Goal: Task Accomplishment & Management: Complete application form

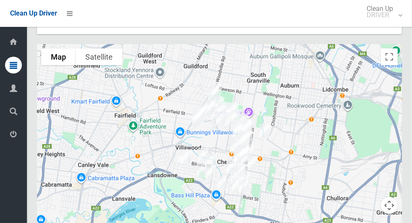
scroll to position [4662, 0]
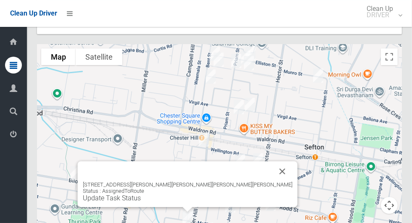
click at [244, 161] on div "80 Chester Hill Road, CHESTER HILL NSW 2162 Status : AssignedToRoute Update Tas…" at bounding box center [188, 184] width 220 height 46
click at [272, 161] on button "Close" at bounding box center [282, 171] width 20 height 20
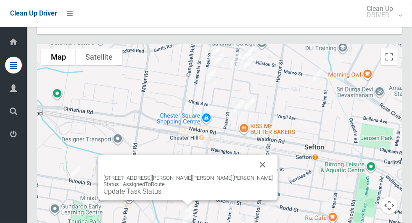
click at [253, 155] on button "Close" at bounding box center [263, 165] width 20 height 20
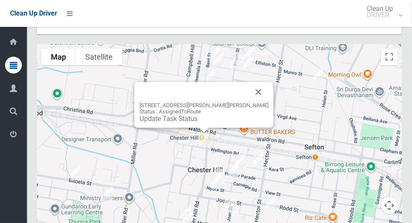
click at [254, 82] on button "Close" at bounding box center [259, 92] width 20 height 20
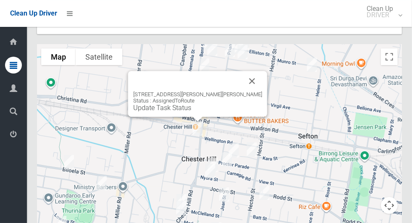
click at [249, 71] on button "Close" at bounding box center [252, 81] width 20 height 20
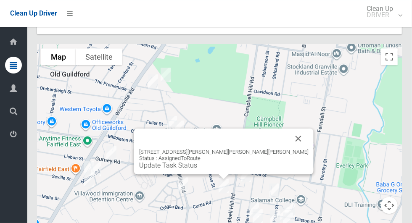
click at [288, 129] on button "Close" at bounding box center [298, 139] width 20 height 20
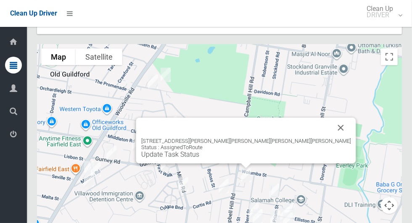
click at [331, 118] on button "Close" at bounding box center [341, 128] width 20 height 20
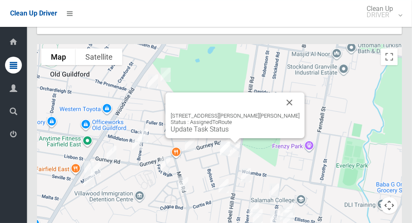
click at [288, 93] on button "Close" at bounding box center [290, 103] width 20 height 20
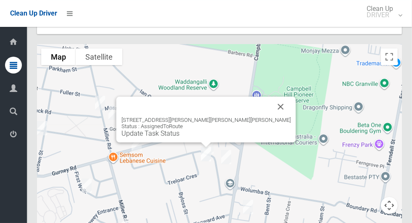
click at [271, 97] on button "Close" at bounding box center [281, 107] width 20 height 20
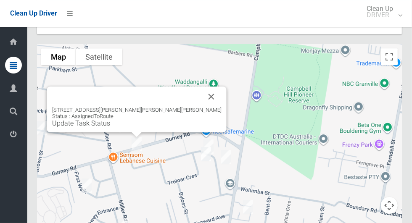
click at [201, 87] on button "Close" at bounding box center [211, 97] width 20 height 20
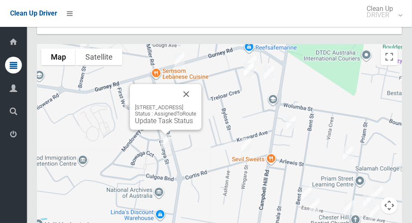
click at [196, 84] on button "Close" at bounding box center [186, 94] width 20 height 20
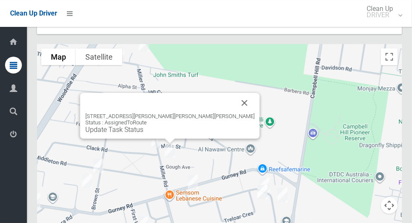
click at [235, 93] on button "Close" at bounding box center [245, 103] width 20 height 20
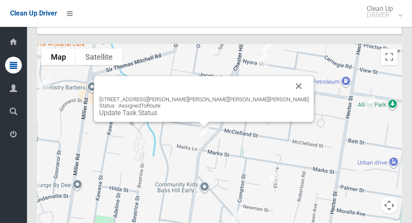
click at [157, 109] on link "Update Task Status" at bounding box center [128, 113] width 58 height 8
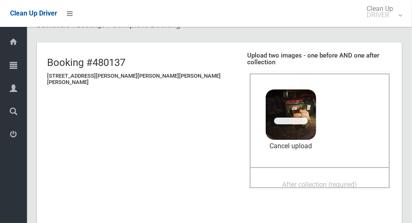
scroll to position [38, 0]
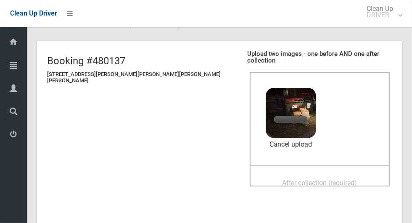
click at [300, 179] on span "After collection (required)" at bounding box center [319, 183] width 75 height 8
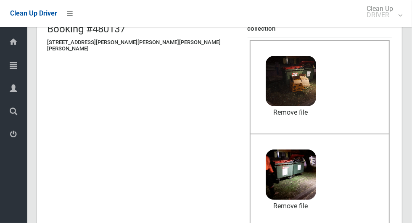
scroll to position [688, 0]
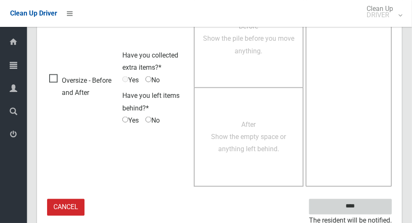
click at [383, 199] on input "****" at bounding box center [350, 207] width 83 height 16
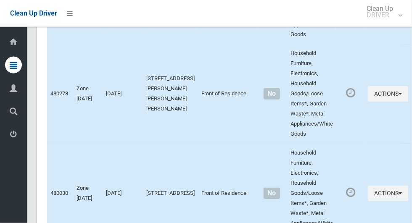
scroll to position [3452, 0]
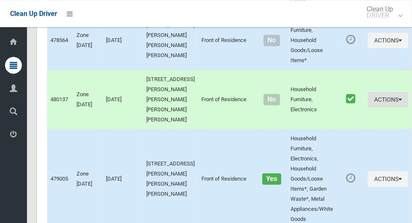
click at [399, 96] on icon "button" at bounding box center [400, 99] width 3 height 6
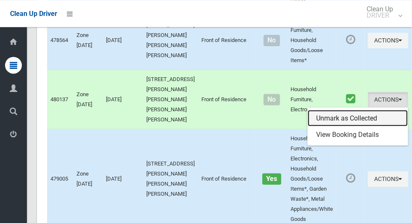
click at [352, 113] on link "Unmark as Collected" at bounding box center [358, 118] width 100 height 17
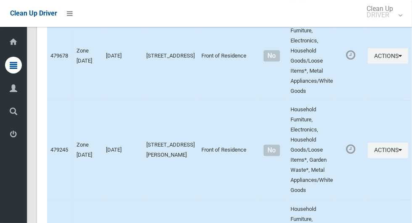
scroll to position [4662, 0]
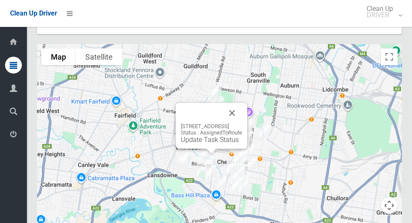
click at [242, 103] on button "Close" at bounding box center [232, 113] width 20 height 20
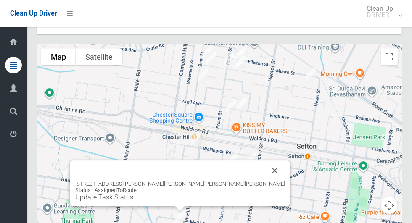
click at [133, 193] on link "Update Task Status" at bounding box center [104, 197] width 58 height 8
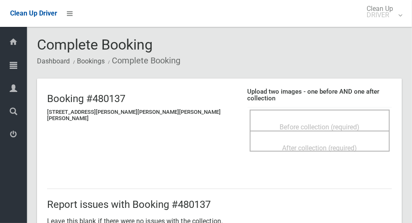
click at [280, 123] on span "Before collection (required)" at bounding box center [320, 127] width 80 height 8
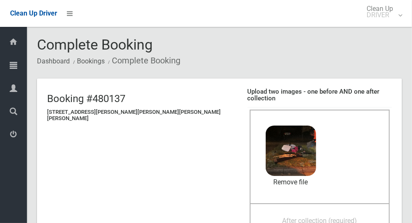
click at [288, 217] on span "After collection (required)" at bounding box center [319, 221] width 75 height 8
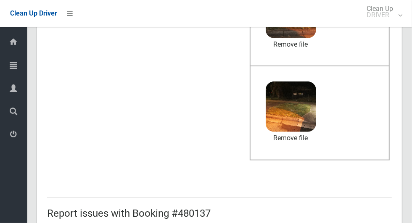
scroll to position [688, 0]
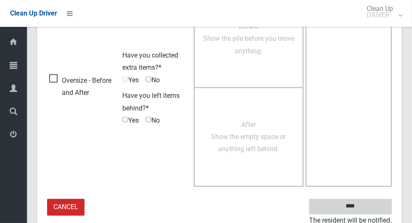
click at [379, 200] on input "****" at bounding box center [350, 207] width 83 height 16
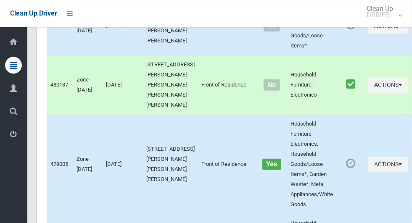
scroll to position [3416, 0]
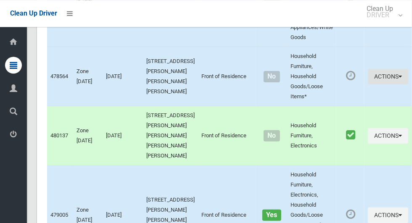
click at [378, 83] on button "Actions" at bounding box center [388, 77] width 40 height 16
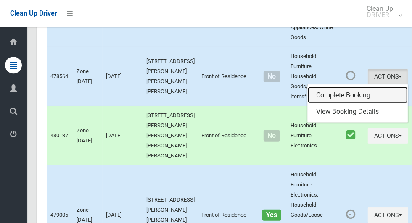
click at [350, 103] on link "Complete Booking" at bounding box center [358, 95] width 100 height 17
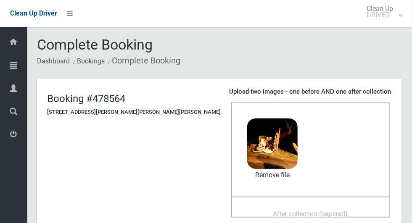
click at [304, 217] on span "After collection (required)" at bounding box center [310, 214] width 75 height 8
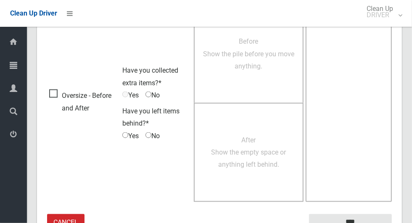
scroll to position [688, 0]
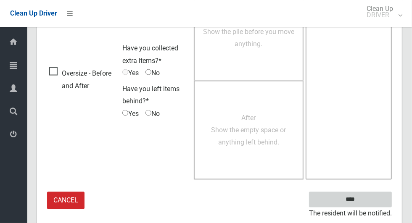
click at [375, 197] on input "****" at bounding box center [350, 200] width 83 height 16
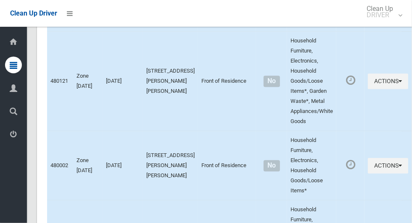
scroll to position [4662, 0]
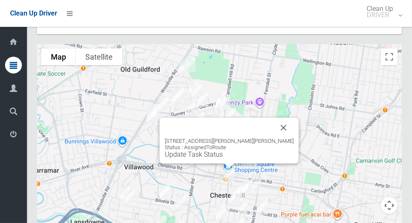
click at [223, 151] on link "Update Task Status" at bounding box center [194, 155] width 58 height 8
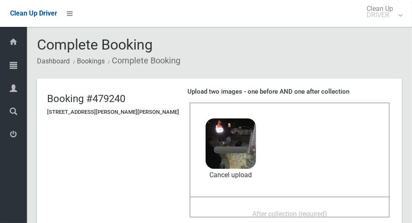
click at [280, 214] on span "After collection (required)" at bounding box center [289, 214] width 75 height 8
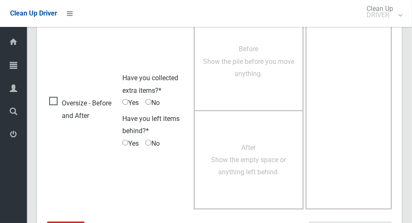
scroll to position [688, 0]
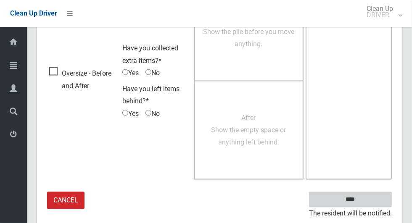
click at [370, 201] on input "****" at bounding box center [350, 200] width 83 height 16
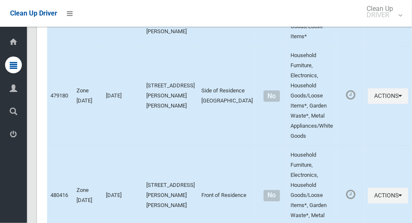
scroll to position [4662, 0]
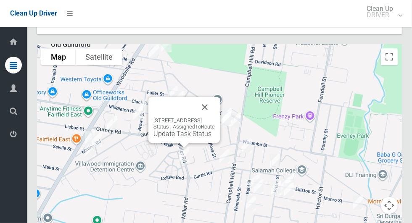
click at [215, 97] on button "Close" at bounding box center [205, 107] width 20 height 20
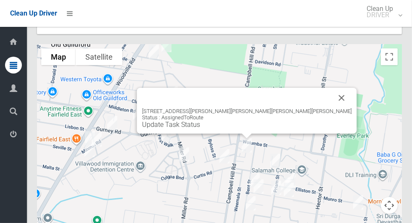
click at [332, 88] on button "Close" at bounding box center [342, 98] width 20 height 20
click at [200, 121] on link "Update Task Status" at bounding box center [171, 125] width 58 height 8
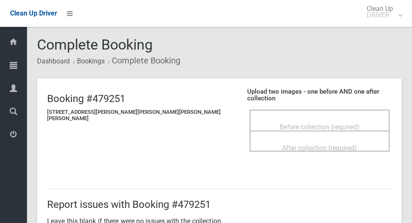
click at [298, 123] on span "Before collection (required)" at bounding box center [320, 127] width 80 height 8
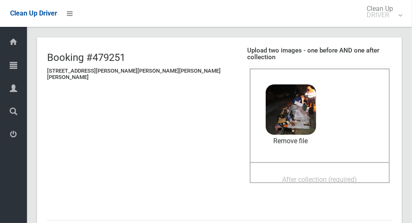
scroll to position [42, 0]
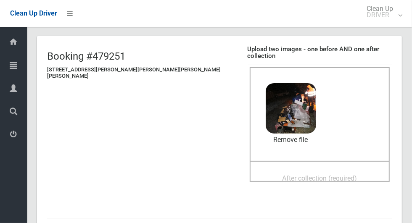
click at [296, 175] on span "After collection (required)" at bounding box center [319, 179] width 75 height 8
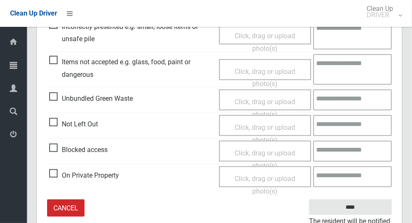
scroll to position [434, 0]
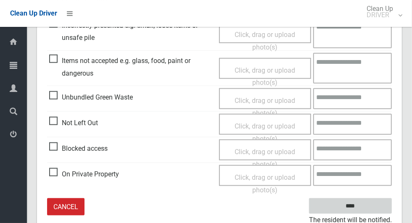
click at [377, 199] on input "****" at bounding box center [350, 206] width 83 height 16
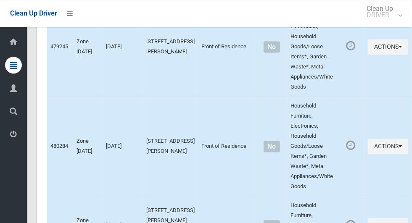
scroll to position [4662, 0]
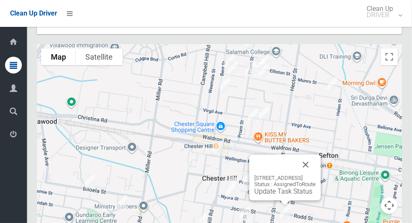
click at [316, 155] on button "Close" at bounding box center [306, 165] width 20 height 20
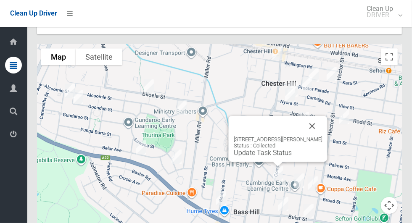
click at [315, 116] on button "Close" at bounding box center [312, 126] width 20 height 20
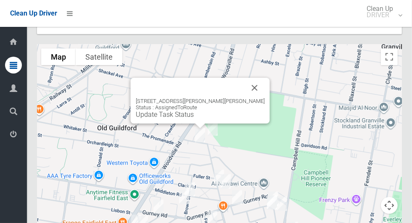
click at [250, 78] on button "Close" at bounding box center [255, 88] width 20 height 20
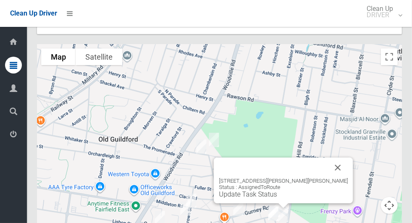
click at [277, 190] on link "Update Task Status" at bounding box center [248, 194] width 58 height 8
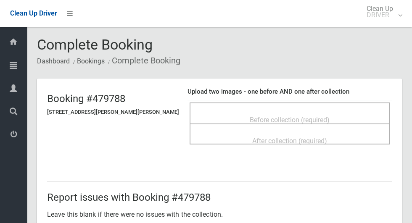
click at [293, 116] on span "Before collection (required)" at bounding box center [290, 120] width 80 height 8
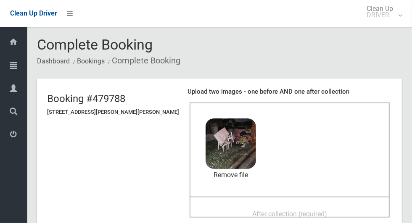
click at [278, 211] on span "After collection (required)" at bounding box center [289, 214] width 75 height 8
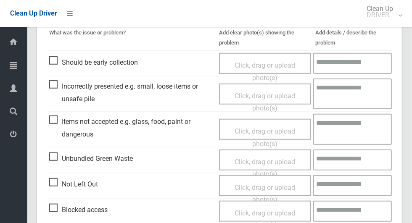
scroll to position [370, 0]
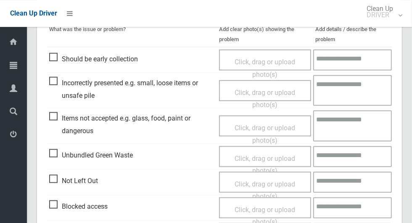
click at [256, 125] on span "Click, drag or upload photo(s)" at bounding box center [265, 134] width 61 height 21
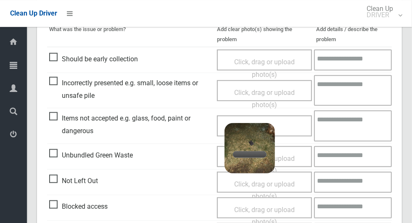
click at [351, 124] on textarea at bounding box center [353, 126] width 78 height 31
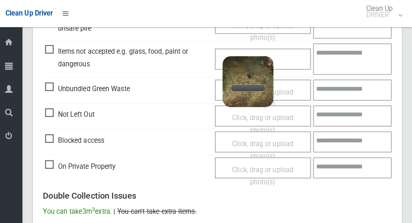
scroll to position [436, 0]
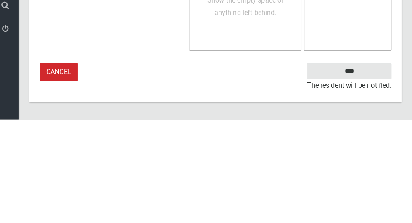
type textarea "*******"
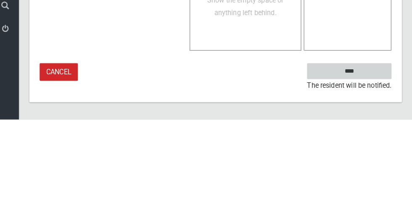
click at [389, 174] on input "****" at bounding box center [350, 176] width 83 height 16
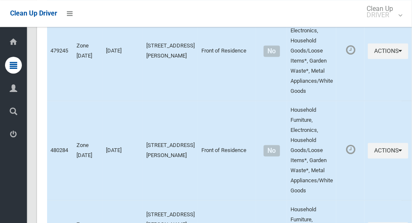
scroll to position [4662, 0]
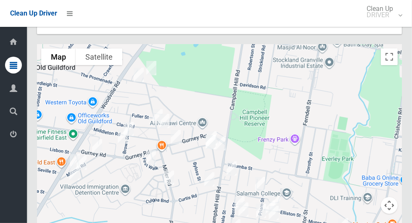
click at [220, 128] on img at bounding box center [212, 138] width 17 height 21
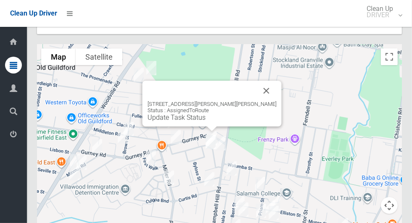
click at [206, 114] on link "Update Task Status" at bounding box center [177, 118] width 58 height 8
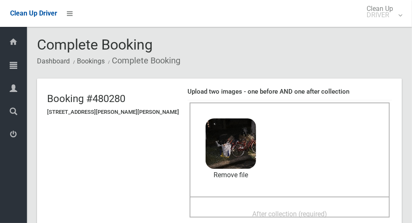
click at [279, 210] on span "After collection (required)" at bounding box center [289, 214] width 75 height 8
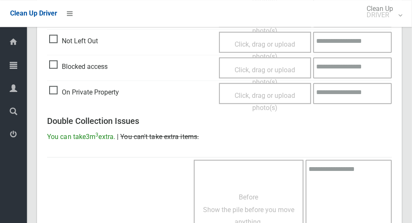
scroll to position [688, 0]
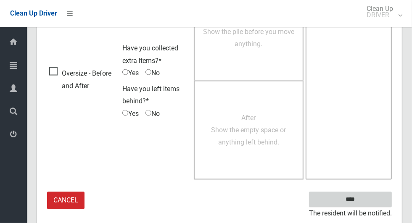
click at [376, 198] on input "****" at bounding box center [350, 200] width 83 height 16
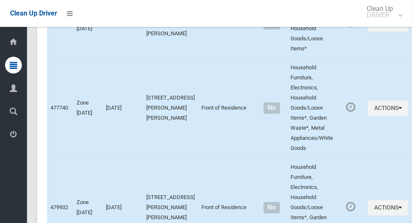
scroll to position [4662, 0]
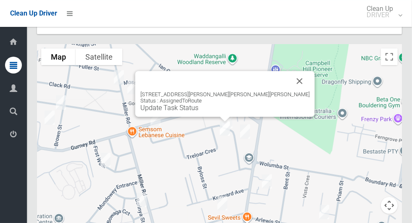
click at [198, 104] on link "Update Task Status" at bounding box center [169, 108] width 58 height 8
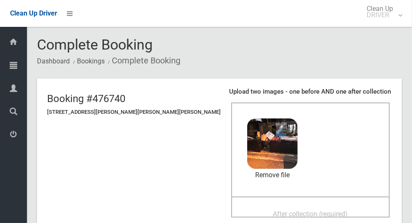
click at [280, 212] on span "After collection (required)" at bounding box center [310, 214] width 75 height 8
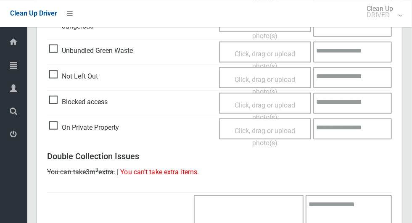
scroll to position [688, 0]
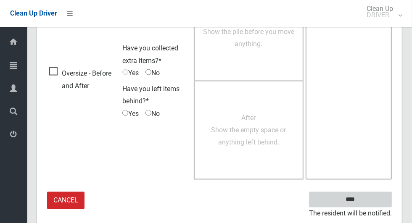
click at [373, 199] on input "****" at bounding box center [350, 200] width 83 height 16
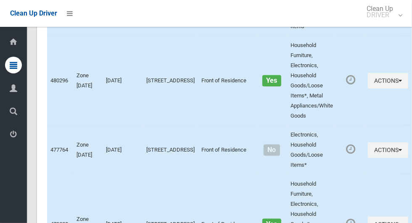
scroll to position [4662, 0]
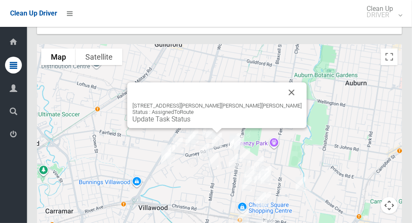
click at [190, 115] on link "Update Task Status" at bounding box center [161, 119] width 58 height 8
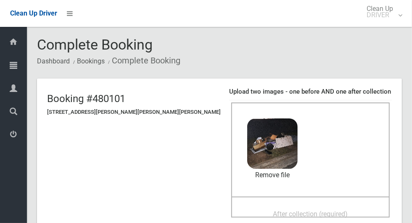
click at [283, 213] on span "After collection (required)" at bounding box center [310, 214] width 75 height 8
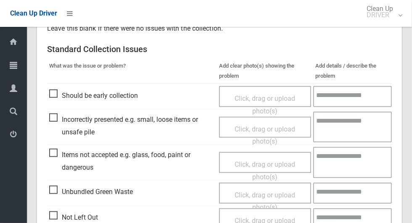
scroll to position [335, 0]
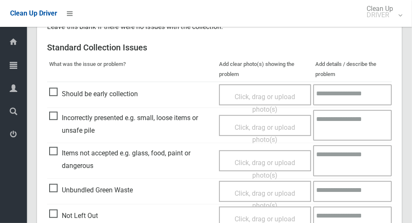
click at [257, 159] on span "Click, drag or upload photo(s)" at bounding box center [265, 169] width 61 height 21
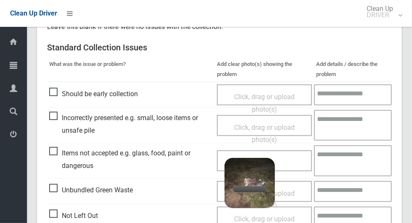
click at [345, 165] on textarea at bounding box center [353, 160] width 78 height 31
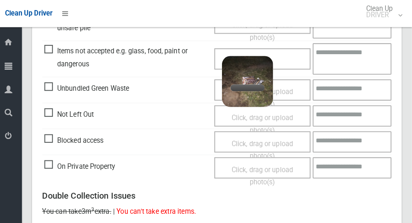
scroll to position [436, 0]
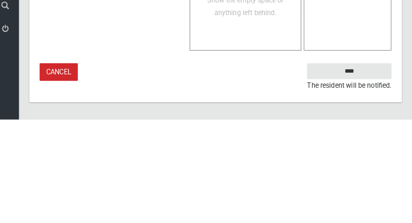
type textarea "****"
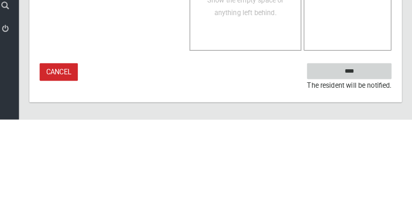
click at [381, 172] on input "****" at bounding box center [350, 176] width 83 height 16
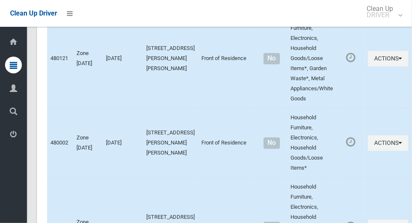
scroll to position [4662, 0]
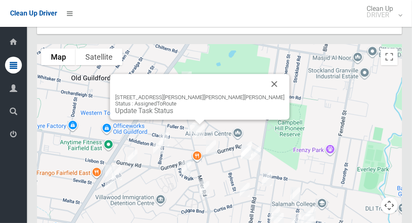
click at [173, 107] on link "Update Task Status" at bounding box center [144, 111] width 58 height 8
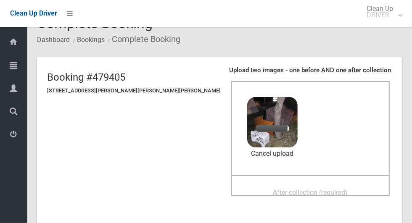
scroll to position [22, 0]
click at [302, 189] on span "After collection (required)" at bounding box center [310, 192] width 75 height 8
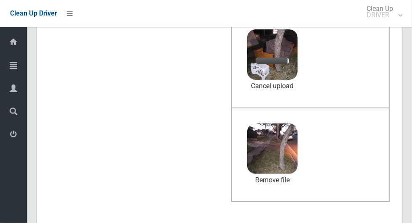
scroll to position [85, 0]
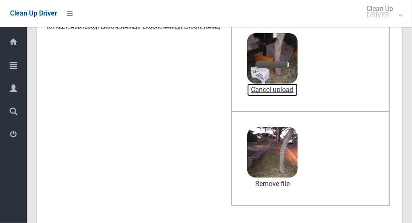
click at [247, 90] on link "Cancel upload" at bounding box center [272, 90] width 50 height 13
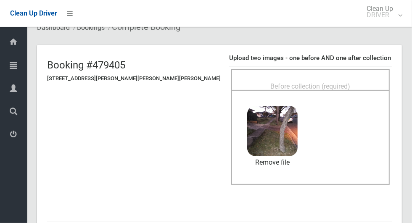
scroll to position [21, 0]
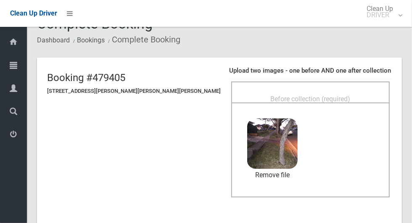
click at [289, 95] on span "Before collection (required)" at bounding box center [311, 99] width 80 height 8
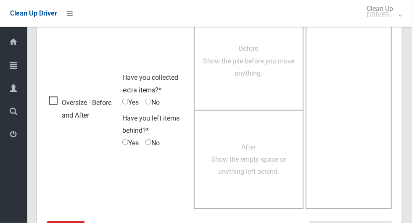
scroll to position [688, 0]
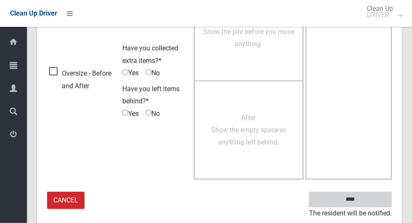
click at [365, 204] on input "****" at bounding box center [350, 200] width 83 height 16
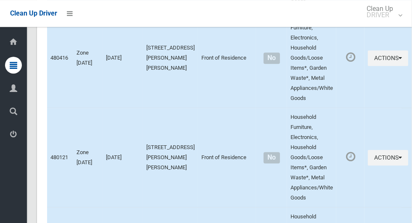
scroll to position [4662, 0]
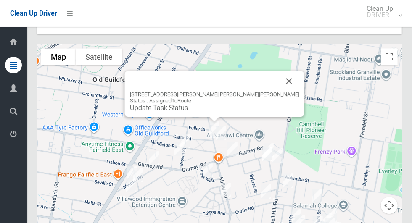
click at [279, 71] on button "Close" at bounding box center [289, 81] width 20 height 20
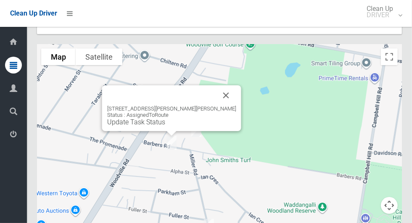
click at [218, 85] on button "Close" at bounding box center [226, 95] width 20 height 20
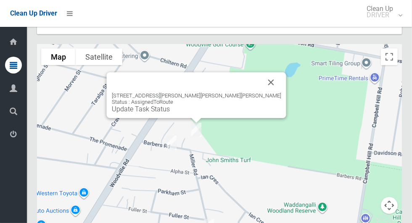
click at [261, 72] on button "Close" at bounding box center [271, 82] width 20 height 20
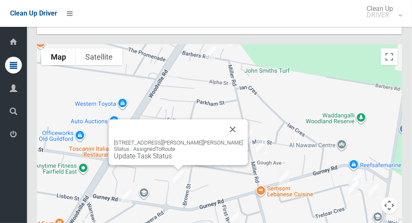
click at [223, 119] on button "Close" at bounding box center [233, 129] width 20 height 20
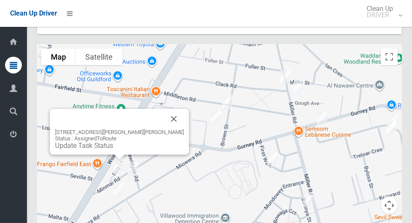
click at [119, 155] on div at bounding box center [119, 157] width 11 height 5
click at [169, 109] on button "Close" at bounding box center [174, 119] width 20 height 20
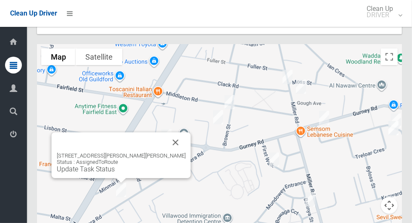
click at [166, 132] on button "Close" at bounding box center [176, 142] width 20 height 20
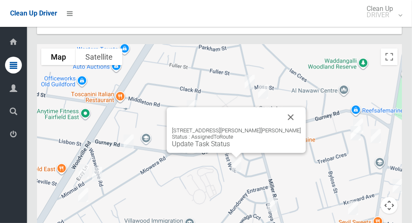
click at [281, 107] on button "Close" at bounding box center [291, 117] width 20 height 20
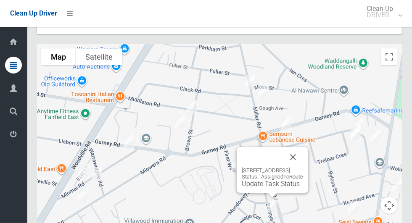
click at [303, 147] on button "Close" at bounding box center [293, 157] width 20 height 20
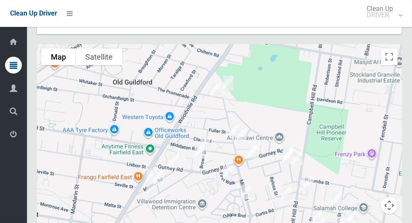
click at [232, 97] on div at bounding box center [219, 149] width 365 height 210
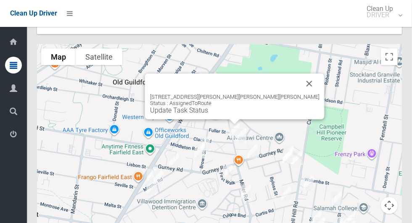
click at [208, 106] on link "Update Task Status" at bounding box center [179, 110] width 58 height 8
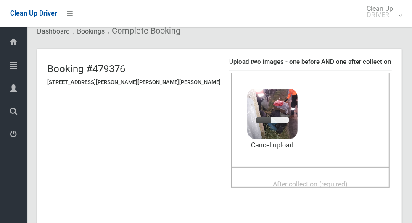
scroll to position [48, 0]
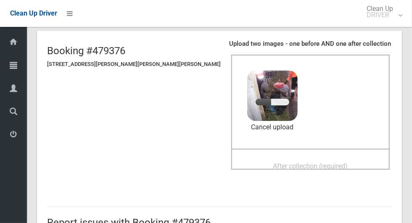
click at [301, 169] on span "After collection (required)" at bounding box center [310, 166] width 75 height 8
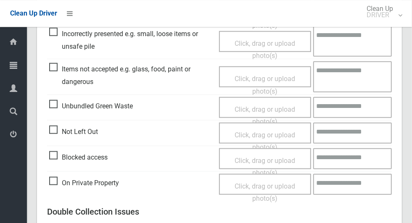
scroll to position [418, 0]
click at [274, 77] on span "Click, drag or upload photo(s)" at bounding box center [265, 85] width 61 height 21
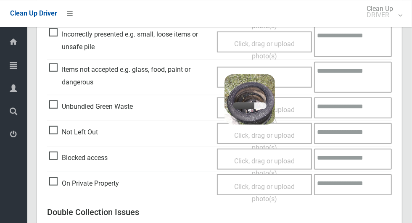
click at [359, 79] on textarea at bounding box center [353, 77] width 78 height 31
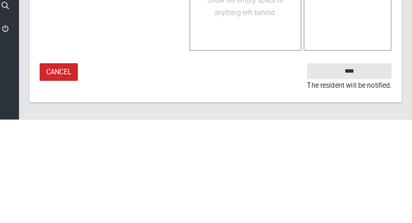
type textarea "**********"
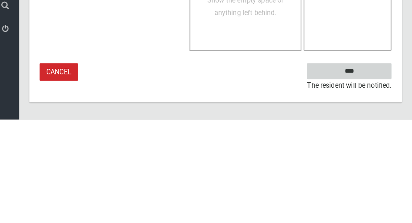
click at [373, 174] on input "****" at bounding box center [350, 176] width 83 height 16
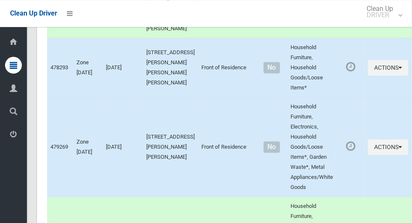
scroll to position [193, 0]
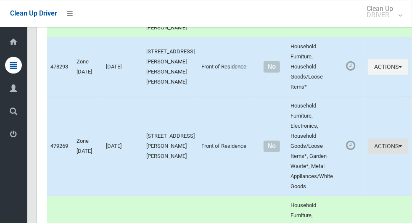
click at [378, 139] on button "Actions" at bounding box center [388, 147] width 40 height 16
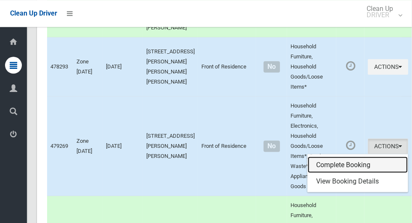
click at [350, 157] on link "Complete Booking" at bounding box center [358, 165] width 100 height 17
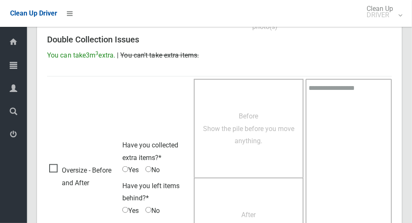
scroll to position [444, 0]
click at [62, 168] on span "Oversize - Before and After" at bounding box center [83, 176] width 69 height 25
click at [252, 136] on span "Before Show the pile before you move anything." at bounding box center [248, 128] width 91 height 33
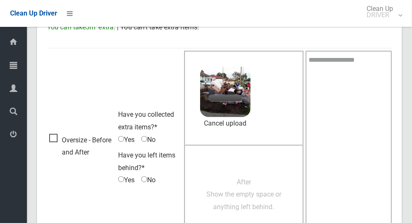
scroll to position [473, 0]
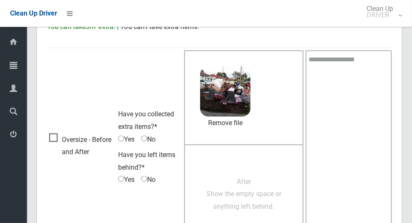
click at [125, 138] on span "Yes" at bounding box center [126, 139] width 16 height 13
click at [124, 137] on span "Yes" at bounding box center [126, 139] width 16 height 13
click at [258, 192] on span "After Show the empty space or anything left behind." at bounding box center [243, 194] width 75 height 33
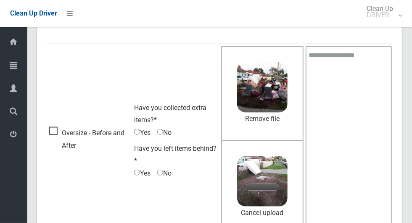
scroll to position [476, 0]
click at [350, 85] on textarea at bounding box center [349, 141] width 86 height 189
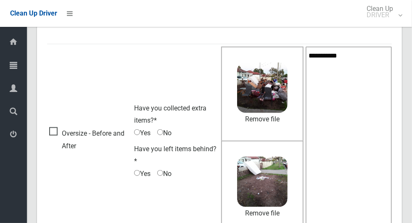
type textarea "**********"
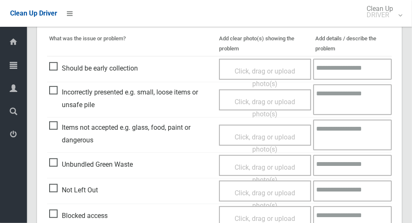
scroll to position [214, 0]
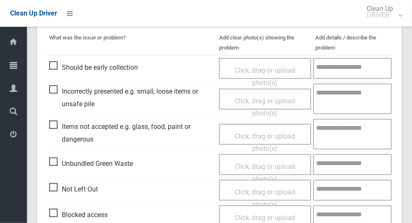
click at [62, 124] on span "Items not accepted e.g. glass, food, paint or dangerous" at bounding box center [132, 133] width 166 height 25
click at [59, 127] on span "Items not accepted e.g. glass, food, paint or dangerous" at bounding box center [132, 133] width 166 height 25
click at [247, 135] on span "Click, drag or upload photo(s)" at bounding box center [265, 142] width 61 height 21
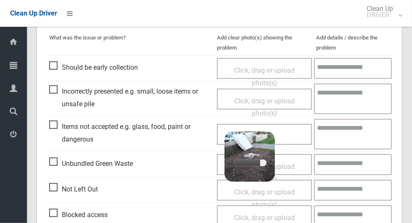
click at [354, 135] on textarea at bounding box center [353, 134] width 78 height 31
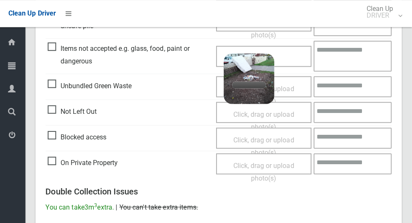
scroll to position [289, 0]
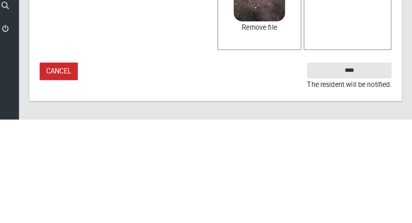
type textarea "**********"
click at [376, 174] on input "****" at bounding box center [350, 175] width 83 height 16
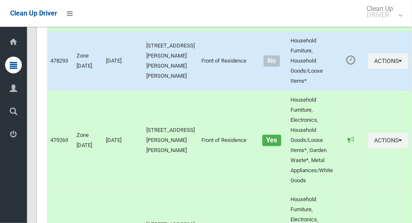
scroll to position [199, 0]
click at [386, 55] on button "Actions" at bounding box center [388, 62] width 40 height 16
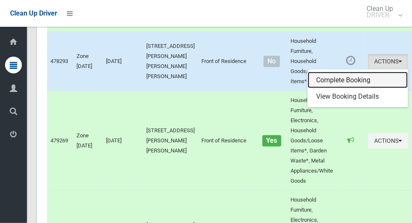
click at [347, 72] on link "Complete Booking" at bounding box center [358, 80] width 100 height 17
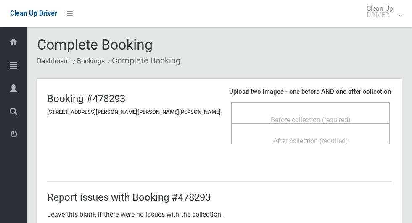
click at [296, 117] on span "Before collection (required)" at bounding box center [311, 120] width 80 height 8
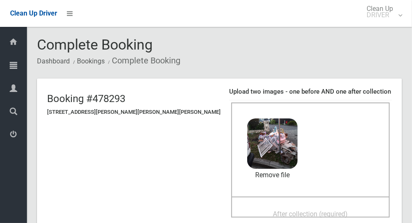
click at [286, 210] on span "After collection (required)" at bounding box center [310, 214] width 75 height 8
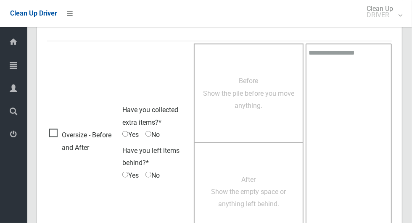
scroll to position [688, 0]
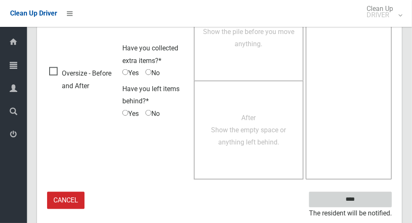
click at [371, 195] on input "****" at bounding box center [350, 200] width 83 height 16
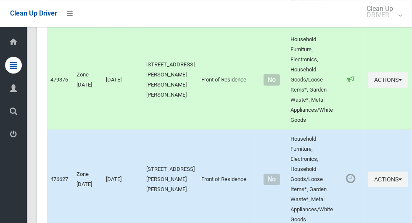
scroll to position [368, 0]
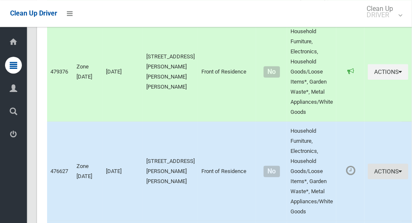
click at [378, 164] on button "Actions" at bounding box center [388, 172] width 40 height 16
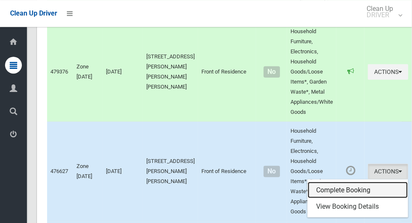
click at [350, 182] on link "Complete Booking" at bounding box center [358, 190] width 100 height 17
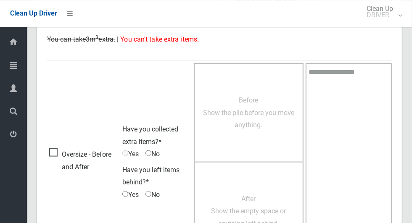
scroll to position [461, 0]
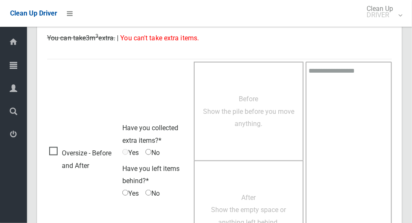
click at [129, 150] on span "Yes" at bounding box center [130, 153] width 16 height 13
click at [54, 147] on span "Oversize - Before and After" at bounding box center [83, 159] width 69 height 25
click at [241, 126] on span "Before Show the pile before you move anything." at bounding box center [248, 111] width 91 height 33
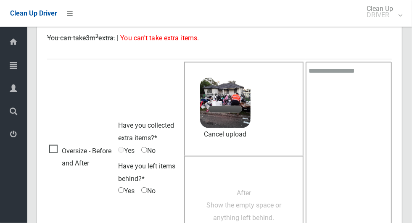
click at [128, 153] on span "Yes" at bounding box center [126, 151] width 16 height 13
click at [151, 151] on span "No" at bounding box center [148, 151] width 14 height 13
click at [126, 189] on span "Yes" at bounding box center [126, 191] width 16 height 13
click at [150, 189] on span "No" at bounding box center [148, 191] width 14 height 13
click at [343, 112] on textarea at bounding box center [349, 158] width 86 height 193
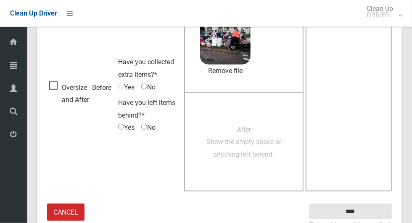
scroll to position [423, 0]
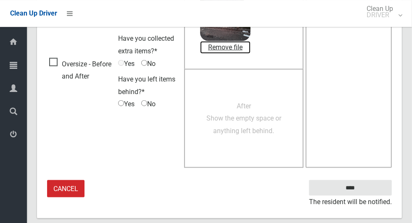
click at [235, 46] on link "Remove file" at bounding box center [225, 47] width 50 height 13
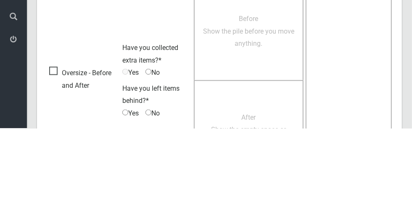
scroll to position [542, 0]
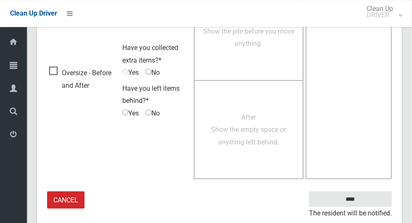
click at [153, 115] on span "No" at bounding box center [152, 113] width 14 height 13
click at [70, 198] on link "Cancel" at bounding box center [65, 199] width 37 height 17
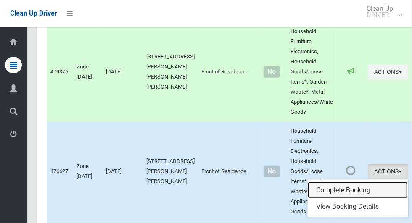
click at [325, 182] on link "Complete Booking" at bounding box center [358, 190] width 100 height 17
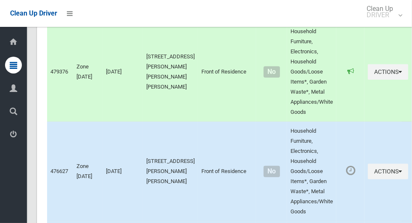
scroll to position [368, 0]
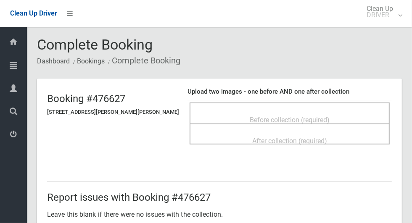
click at [278, 112] on div "Before collection (required)" at bounding box center [290, 120] width 182 height 16
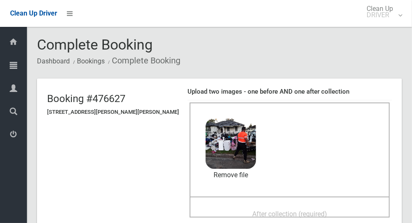
click at [285, 212] on span "After collection (required)" at bounding box center [289, 214] width 75 height 8
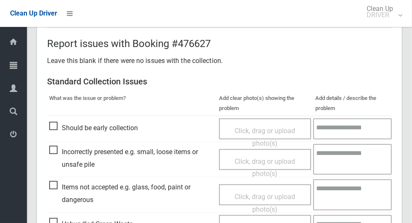
scroll to position [300, 0]
click at [268, 194] on span "Click, drag or upload photo(s)" at bounding box center [265, 203] width 61 height 21
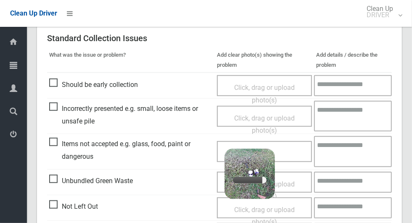
click at [349, 155] on textarea at bounding box center [353, 151] width 78 height 31
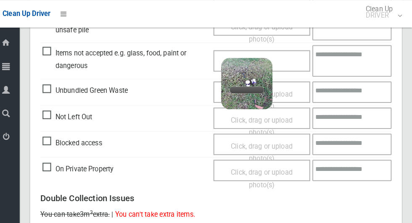
scroll to position [436, 0]
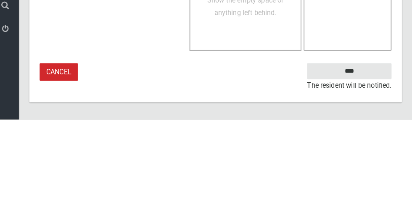
type textarea "*****"
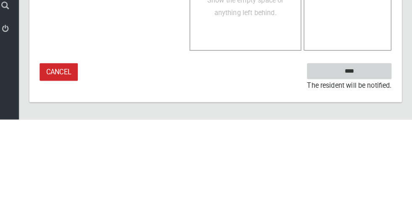
click at [379, 176] on input "****" at bounding box center [350, 176] width 83 height 16
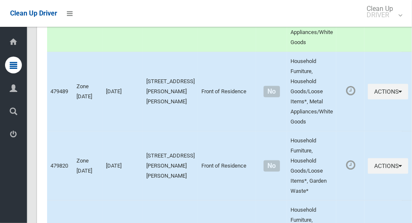
scroll to position [537, 0]
click at [399, 88] on icon "button" at bounding box center [400, 91] width 3 height 6
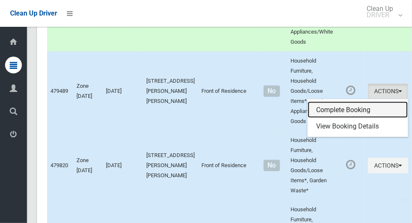
click at [348, 102] on link "Complete Booking" at bounding box center [358, 110] width 100 height 17
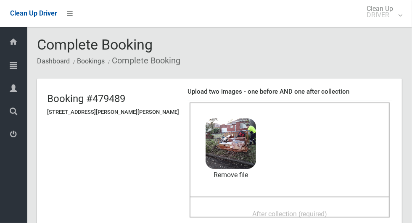
click at [291, 210] on span "After collection (required)" at bounding box center [289, 214] width 75 height 8
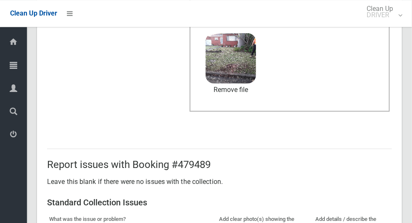
scroll to position [688, 0]
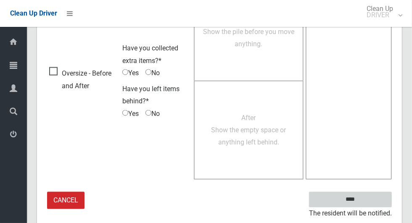
click at [377, 193] on input "****" at bounding box center [350, 200] width 83 height 16
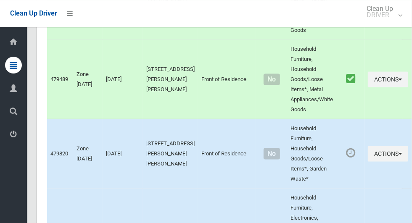
scroll to position [556, 0]
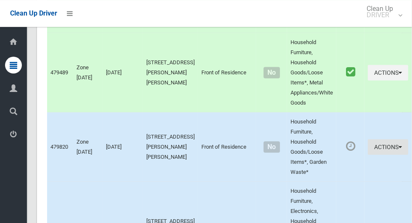
click at [381, 141] on button "Actions" at bounding box center [388, 148] width 40 height 16
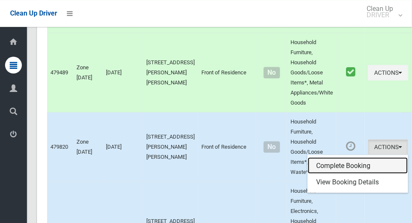
click at [350, 158] on link "Complete Booking" at bounding box center [358, 166] width 100 height 17
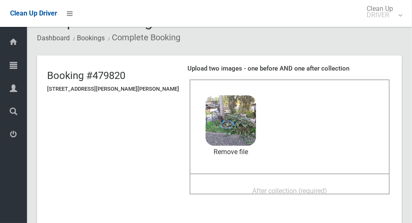
scroll to position [24, 0]
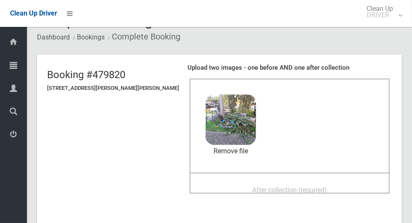
click at [313, 187] on span "After collection (required)" at bounding box center [289, 190] width 75 height 8
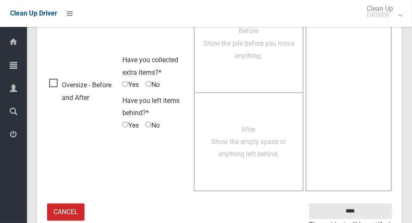
scroll to position [688, 0]
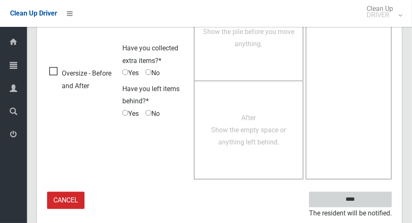
click at [373, 201] on input "****" at bounding box center [350, 200] width 83 height 16
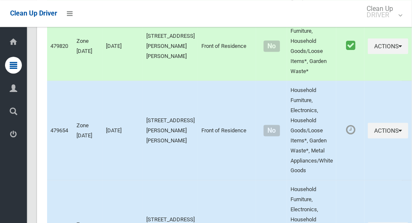
scroll to position [656, 0]
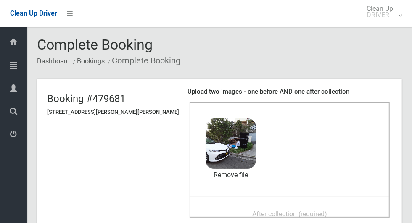
click at [296, 218] on span "After collection (required)" at bounding box center [289, 214] width 75 height 8
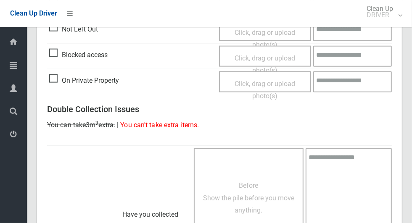
scroll to position [688, 0]
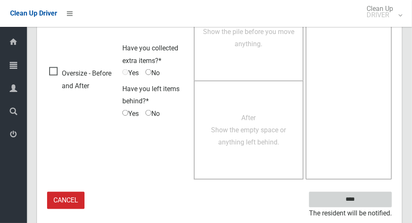
click at [378, 196] on input "****" at bounding box center [350, 200] width 83 height 16
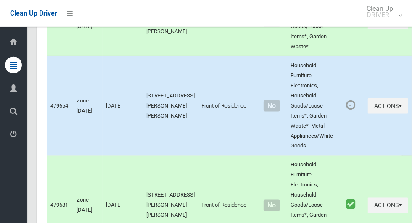
scroll to position [681, 0]
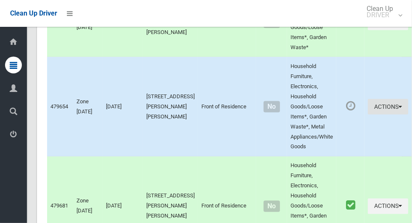
click at [399, 104] on icon "button" at bounding box center [400, 107] width 3 height 6
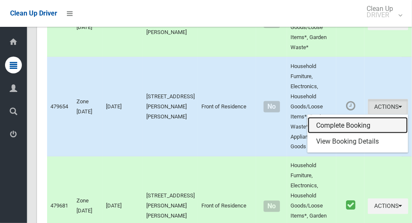
click at [350, 117] on link "Complete Booking" at bounding box center [358, 125] width 100 height 17
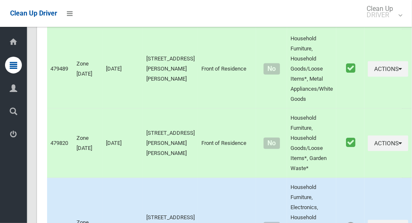
scroll to position [660, 0]
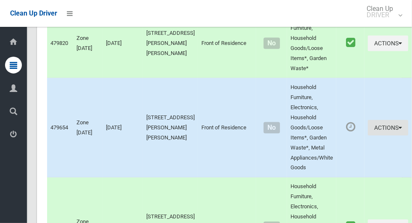
click at [383, 122] on button "Actions" at bounding box center [388, 128] width 40 height 16
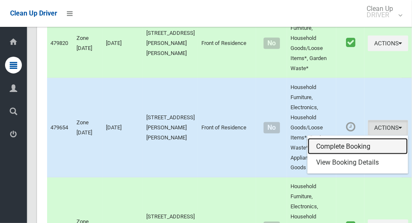
click at [349, 138] on link "Complete Booking" at bounding box center [358, 146] width 100 height 17
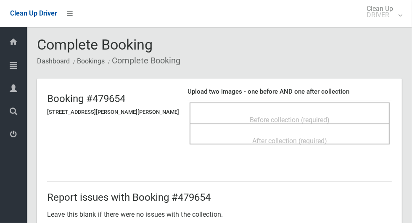
scroll to position [11, 0]
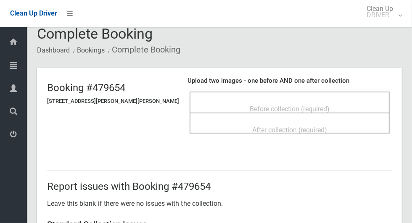
click at [316, 105] on span "Before collection (required)" at bounding box center [290, 109] width 80 height 8
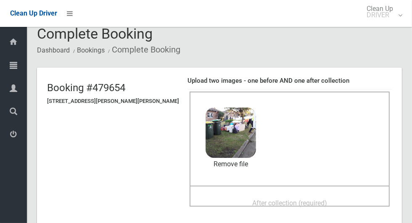
click at [285, 203] on span "After collection (required)" at bounding box center [289, 203] width 75 height 8
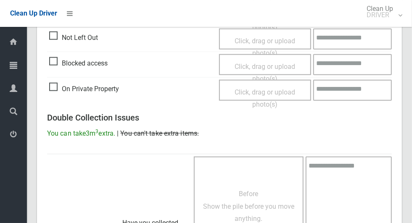
scroll to position [688, 0]
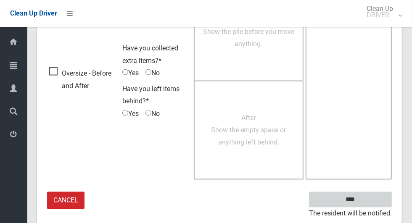
click at [368, 195] on input "****" at bounding box center [350, 200] width 83 height 16
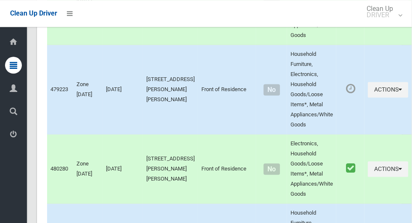
scroll to position [891, 0]
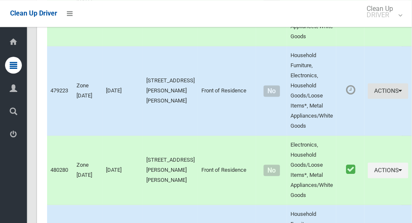
click at [399, 88] on icon "button" at bounding box center [400, 91] width 3 height 6
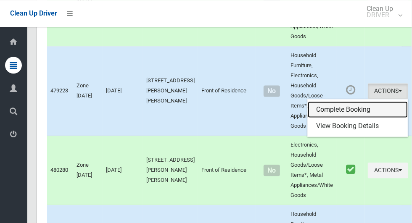
click at [347, 101] on link "Complete Booking" at bounding box center [358, 109] width 100 height 17
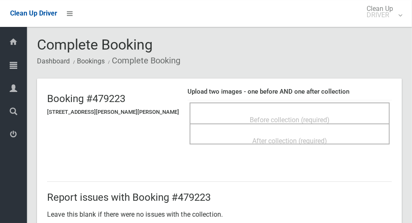
click at [307, 116] on span "Before collection (required)" at bounding box center [290, 120] width 80 height 8
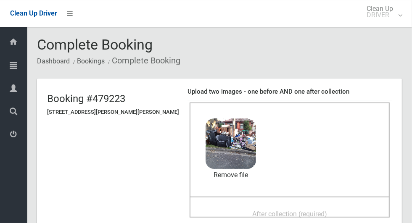
click at [272, 214] on span "After collection (required)" at bounding box center [289, 214] width 75 height 8
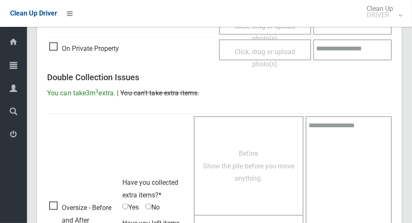
scroll to position [688, 0]
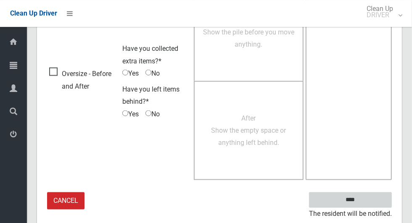
click at [371, 196] on input "****" at bounding box center [350, 200] width 83 height 16
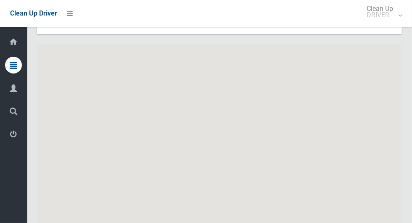
scroll to position [4662, 0]
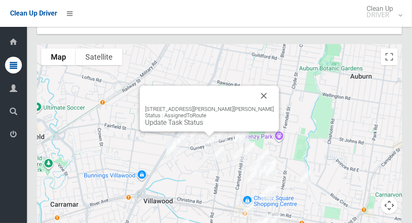
click at [256, 86] on button "Close" at bounding box center [264, 96] width 20 height 20
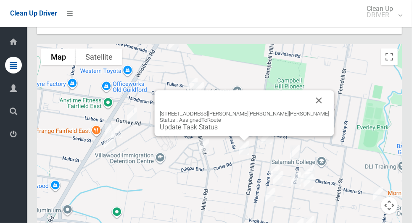
click at [309, 90] on button "Close" at bounding box center [319, 100] width 20 height 20
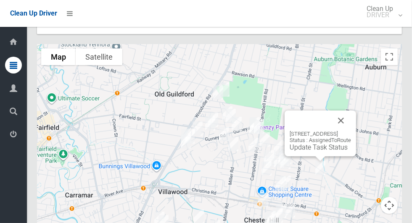
click at [351, 111] on button "Close" at bounding box center [341, 121] width 20 height 20
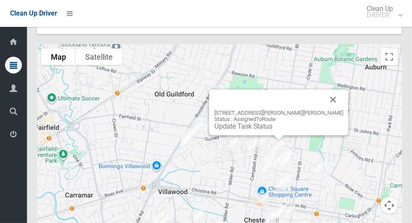
click at [324, 90] on button "Close" at bounding box center [333, 100] width 20 height 20
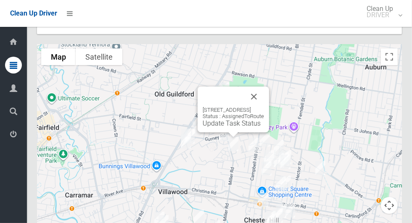
click at [264, 87] on button "Close" at bounding box center [254, 97] width 20 height 20
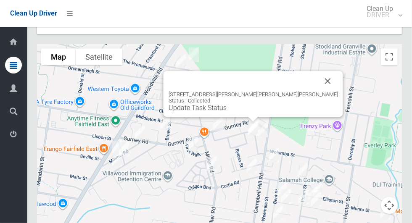
click at [318, 71] on button "Close" at bounding box center [328, 81] width 20 height 20
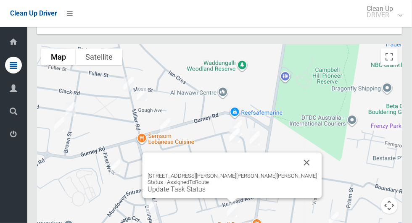
click at [297, 153] on button "Close" at bounding box center [307, 163] width 20 height 20
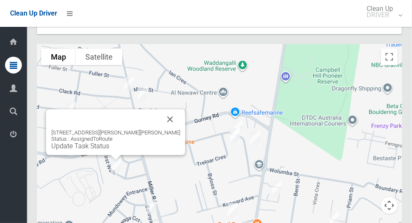
click at [109, 142] on link "Update Task Status" at bounding box center [80, 146] width 58 height 8
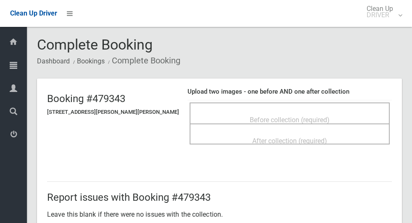
click at [287, 116] on span "Before collection (required)" at bounding box center [290, 120] width 80 height 8
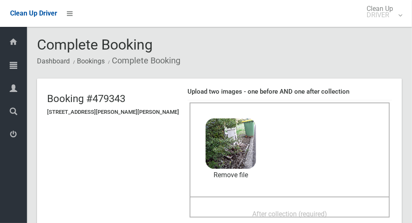
click at [292, 213] on span "After collection (required)" at bounding box center [289, 214] width 75 height 8
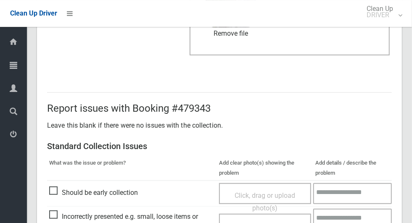
scroll to position [688, 0]
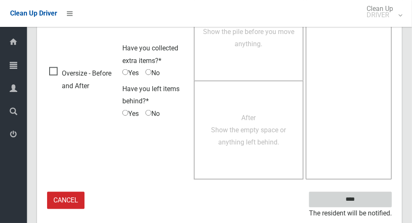
click at [371, 192] on input "****" at bounding box center [350, 200] width 83 height 16
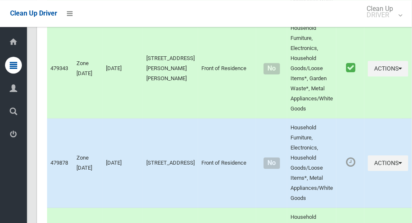
scroll to position [1349, 0]
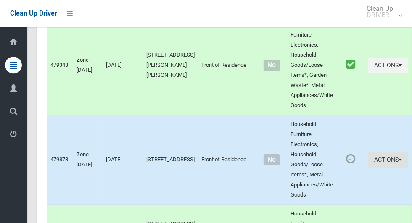
click at [399, 157] on icon "button" at bounding box center [400, 160] width 3 height 6
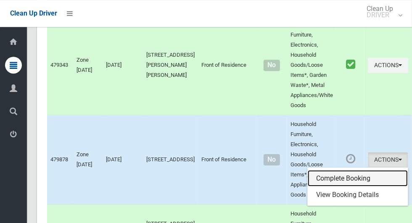
click at [350, 170] on link "Complete Booking" at bounding box center [358, 178] width 100 height 17
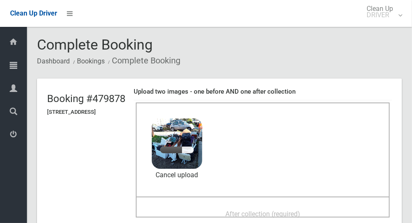
click at [279, 215] on span "After collection (required)" at bounding box center [262, 214] width 75 height 8
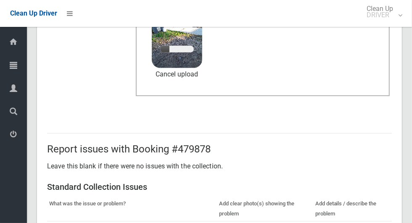
scroll to position [264, 0]
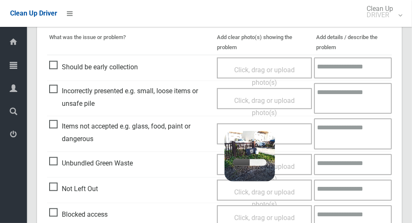
click at [345, 131] on textarea at bounding box center [353, 134] width 78 height 31
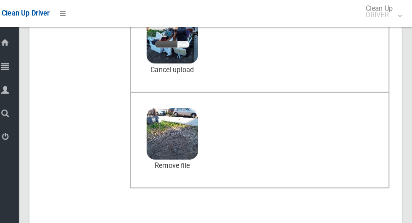
scroll to position [105, 0]
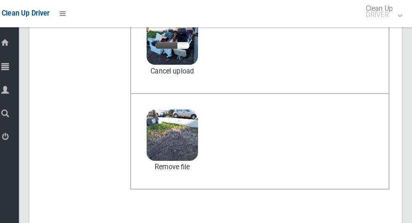
type textarea "*********"
click at [202, 68] on link "Cancel upload" at bounding box center [177, 70] width 50 height 13
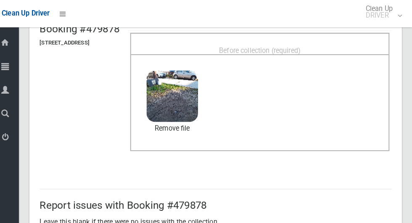
scroll to position [0, 0]
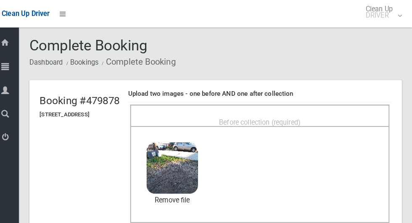
click at [288, 116] on span "Before collection (required)" at bounding box center [263, 120] width 80 height 8
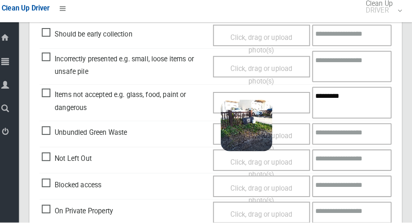
scroll to position [688, 0]
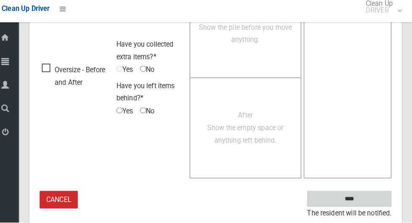
click at [370, 193] on input "****" at bounding box center [350, 200] width 83 height 16
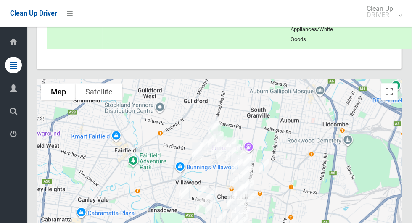
scroll to position [4662, 0]
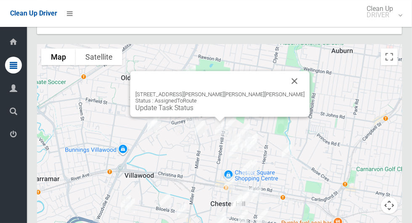
click at [193, 104] on link "Update Task Status" at bounding box center [164, 108] width 58 height 8
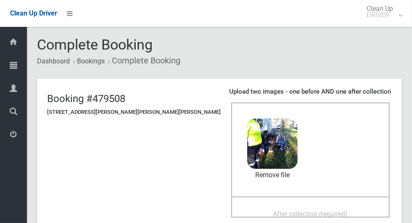
click at [310, 211] on span "After collection (required)" at bounding box center [310, 214] width 75 height 8
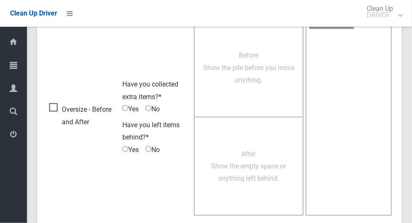
scroll to position [688, 0]
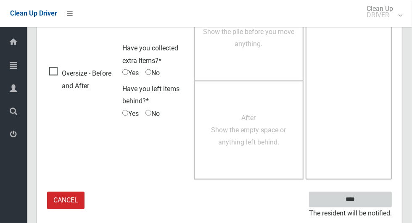
click at [385, 193] on input "****" at bounding box center [350, 200] width 83 height 16
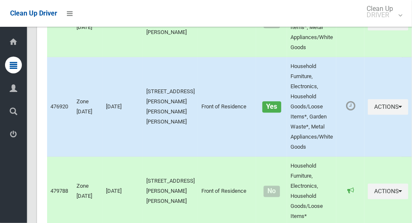
scroll to position [1052, 0]
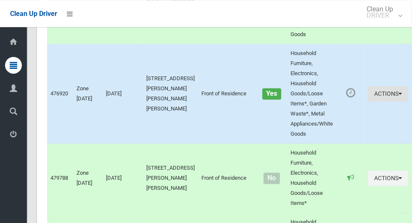
click at [378, 86] on button "Actions" at bounding box center [388, 94] width 40 height 16
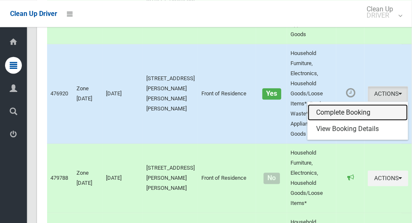
click at [350, 104] on link "Complete Booking" at bounding box center [358, 112] width 100 height 17
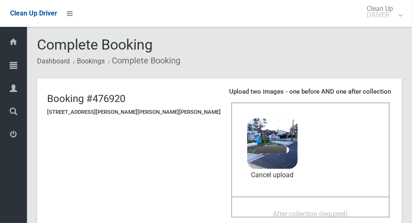
scroll to position [78, 0]
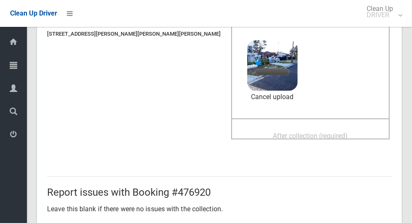
click at [289, 138] on span "After collection (required)" at bounding box center [310, 136] width 75 height 8
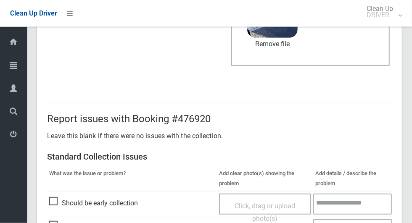
scroll to position [688, 0]
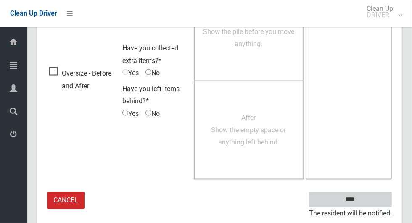
click at [376, 192] on input "****" at bounding box center [350, 200] width 83 height 16
